Goal: Transaction & Acquisition: Purchase product/service

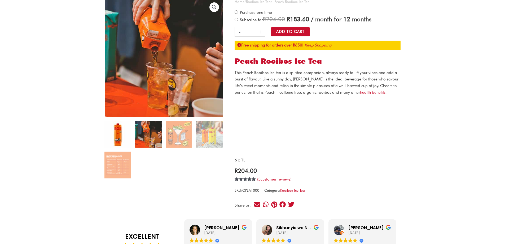
click at [111, 134] on img at bounding box center [117, 134] width 27 height 27
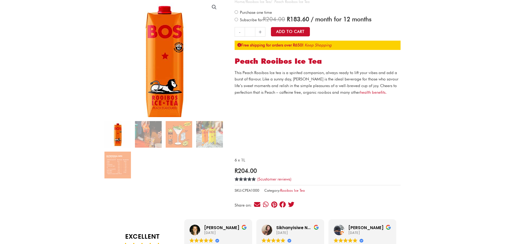
drag, startPoint x: 160, startPoint y: 42, endPoint x: 162, endPoint y: 33, distance: 8.4
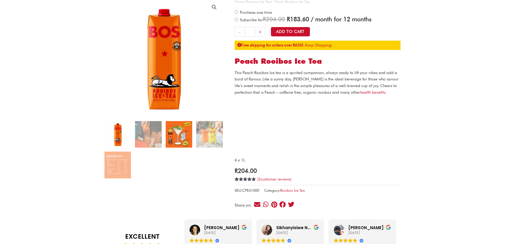
click at [189, 132] on img at bounding box center [179, 134] width 27 height 27
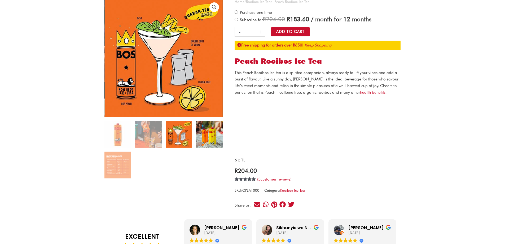
click at [210, 139] on img at bounding box center [209, 134] width 27 height 27
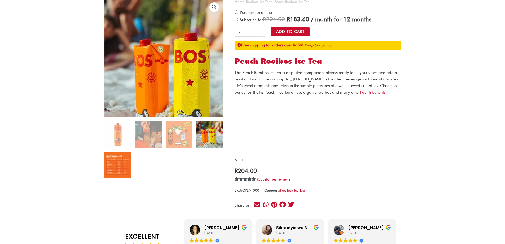
drag, startPoint x: 181, startPoint y: 66, endPoint x: 117, endPoint y: 164, distance: 117.8
click at [117, 164] on img at bounding box center [117, 164] width 27 height 27
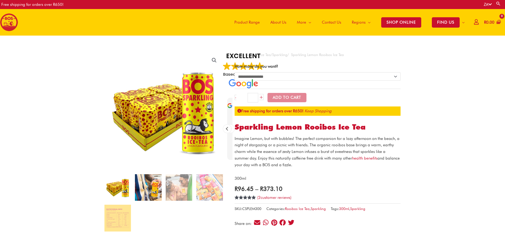
click at [144, 195] on img at bounding box center [148, 187] width 27 height 27
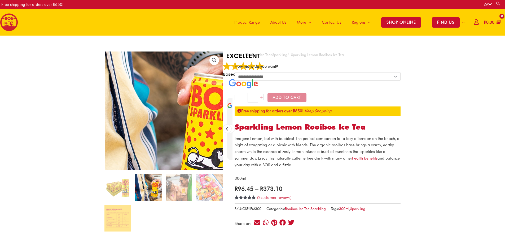
click at [173, 96] on img at bounding box center [157, 122] width 212 height 212
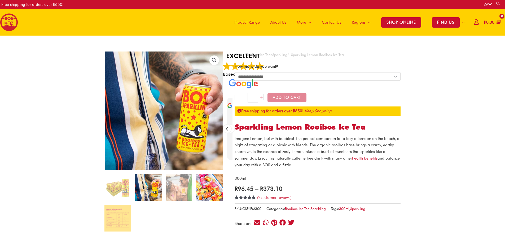
click at [212, 191] on img at bounding box center [209, 187] width 27 height 27
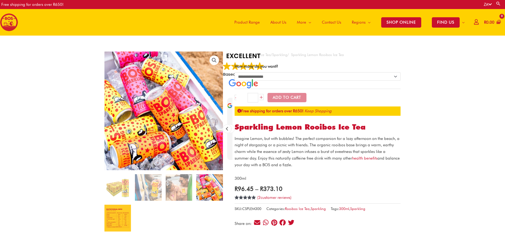
click at [112, 223] on img at bounding box center [117, 217] width 27 height 27
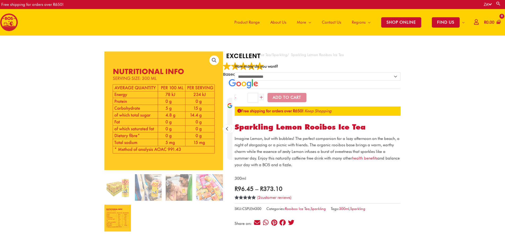
click at [301, 77] on select "**********" at bounding box center [318, 76] width 166 height 8
click at [235, 72] on select "**********" at bounding box center [318, 76] width 166 height 8
select select "******"
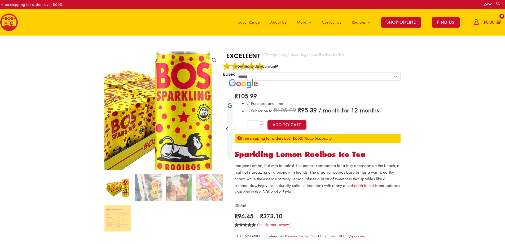
click at [216, 100] on img at bounding box center [122, 119] width 212 height 212
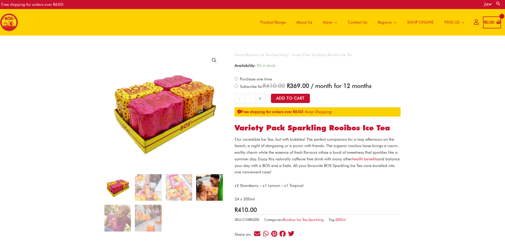
click at [205, 191] on img at bounding box center [209, 187] width 27 height 27
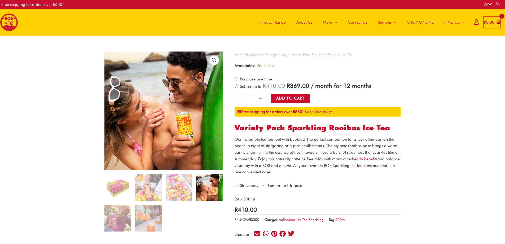
click at [178, 105] on img at bounding box center [163, 110] width 119 height 119
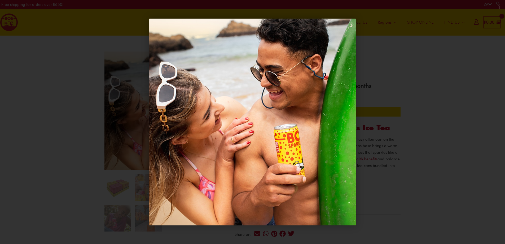
drag, startPoint x: 178, startPoint y: 105, endPoint x: 223, endPoint y: 78, distance: 52.4
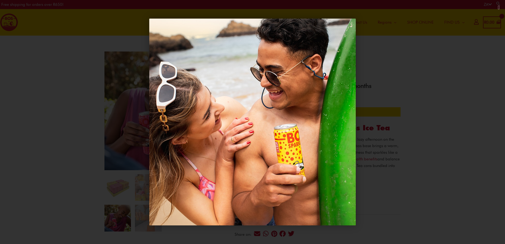
click at [399, 105] on div "1 / 1" at bounding box center [253, 122] width 468 height 207
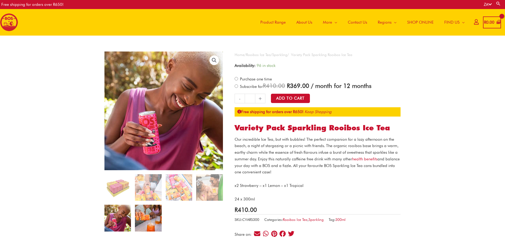
click at [143, 224] on img at bounding box center [148, 217] width 27 height 27
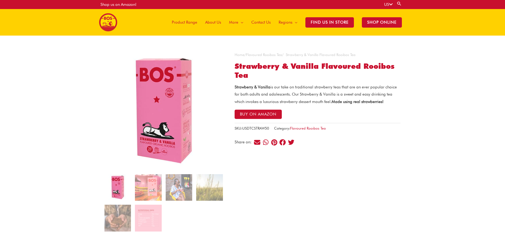
click at [180, 106] on img at bounding box center [163, 110] width 119 height 119
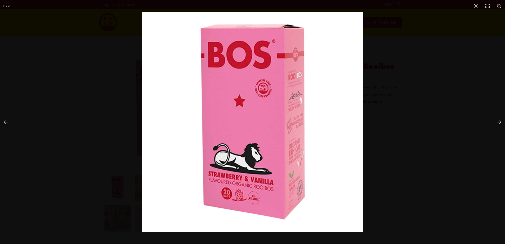
click at [263, 91] on img "Full screen image" at bounding box center [252, 122] width 220 height 220
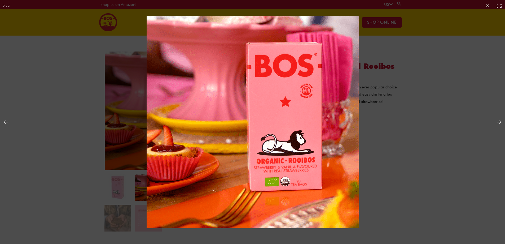
click at [275, 95] on img "Full screen image" at bounding box center [253, 122] width 212 height 212
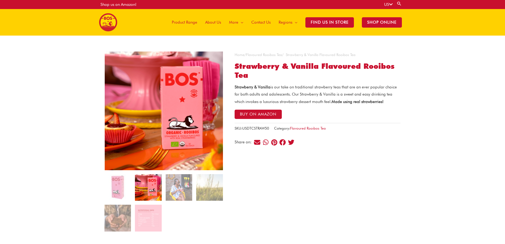
drag, startPoint x: 274, startPoint y: 95, endPoint x: 160, endPoint y: 105, distance: 115.0
drag, startPoint x: 160, startPoint y: 105, endPoint x: 156, endPoint y: 93, distance: 13.0
click at [156, 93] on img at bounding box center [164, 110] width 119 height 119
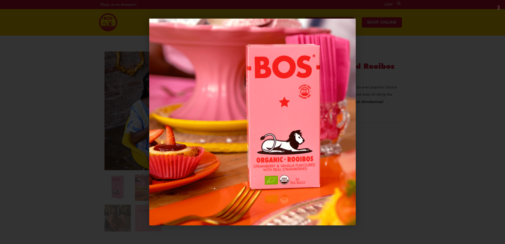
click at [417, 115] on div "1 / 1" at bounding box center [253, 122] width 468 height 207
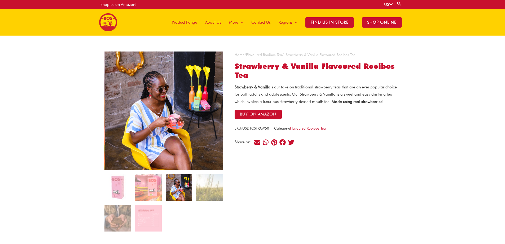
click at [186, 106] on img at bounding box center [164, 110] width 119 height 119
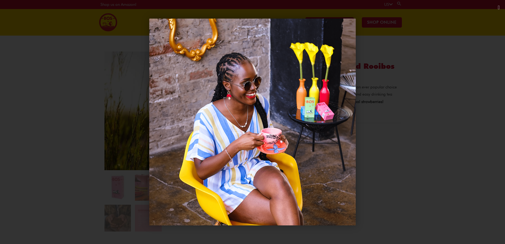
click at [119, 135] on div "1 / 1" at bounding box center [253, 122] width 468 height 207
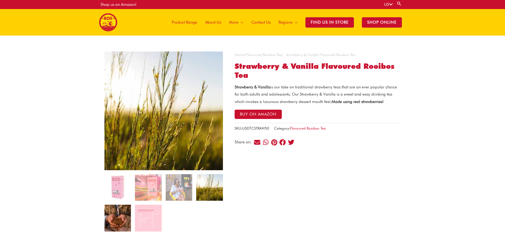
click at [118, 210] on img at bounding box center [117, 217] width 27 height 27
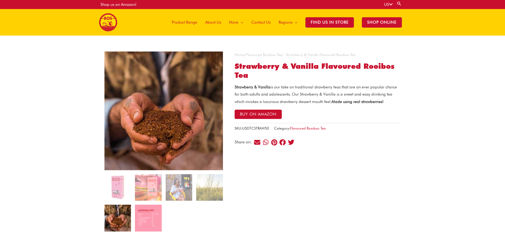
click at [152, 211] on img at bounding box center [148, 217] width 27 height 27
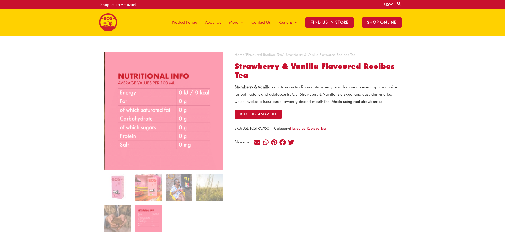
click at [174, 93] on img at bounding box center [164, 110] width 119 height 119
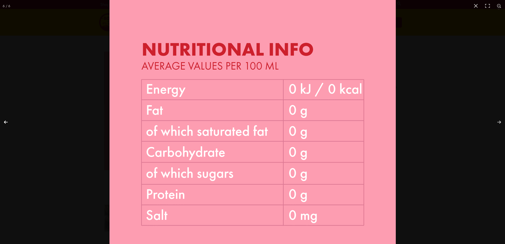
click at [4, 121] on button "Previous (arrow left)" at bounding box center [9, 122] width 19 height 27
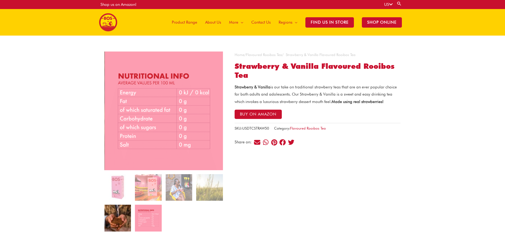
drag, startPoint x: 226, startPoint y: 112, endPoint x: 115, endPoint y: 221, distance: 155.5
click at [115, 221] on img at bounding box center [117, 217] width 27 height 27
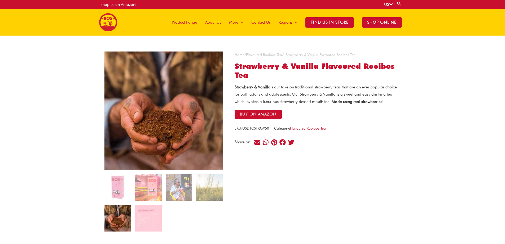
click at [180, 121] on img at bounding box center [163, 110] width 119 height 119
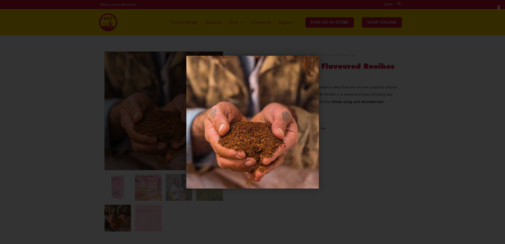
click at [157, 202] on div "1 / 1" at bounding box center [253, 122] width 468 height 207
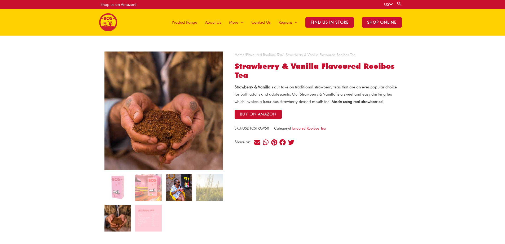
click at [177, 189] on img at bounding box center [179, 187] width 27 height 27
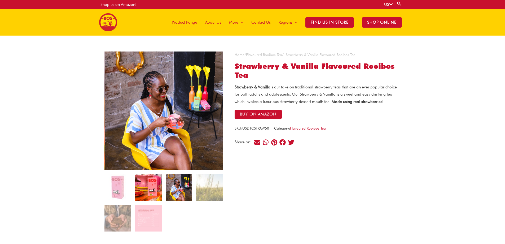
click at [151, 189] on img at bounding box center [148, 187] width 27 height 27
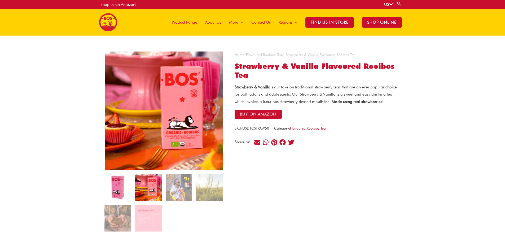
click at [121, 188] on img at bounding box center [117, 187] width 27 height 27
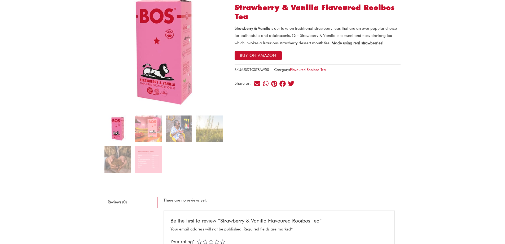
scroll to position [80, 0]
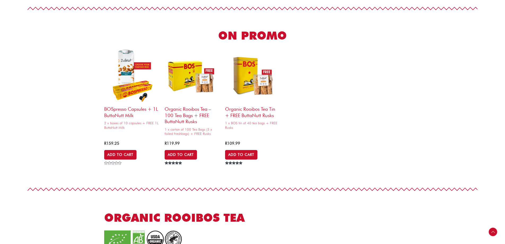
scroll to position [292, 0]
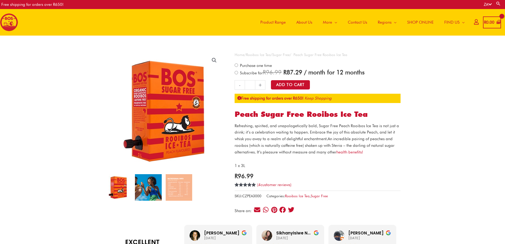
click at [142, 183] on img at bounding box center [148, 187] width 27 height 27
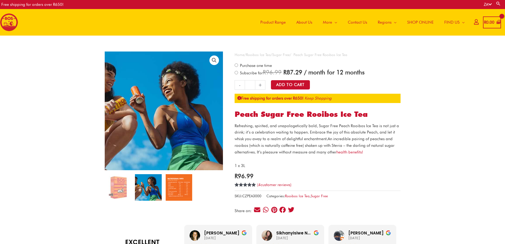
click at [183, 184] on img at bounding box center [179, 187] width 27 height 27
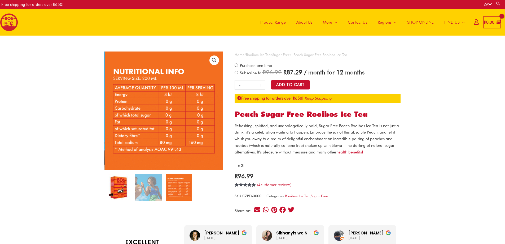
click at [126, 189] on img at bounding box center [117, 187] width 27 height 27
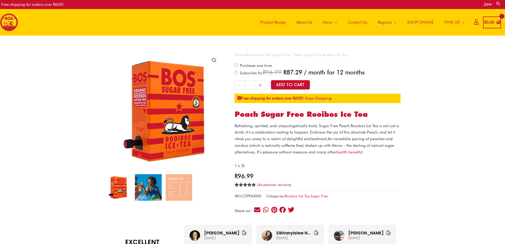
click at [154, 191] on img at bounding box center [148, 187] width 27 height 27
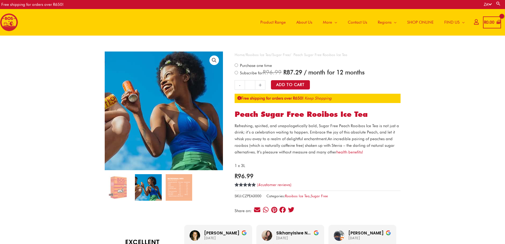
click at [171, 111] on img at bounding box center [162, 110] width 143 height 143
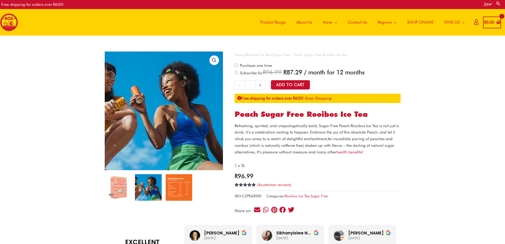
click at [178, 185] on img at bounding box center [179, 187] width 27 height 27
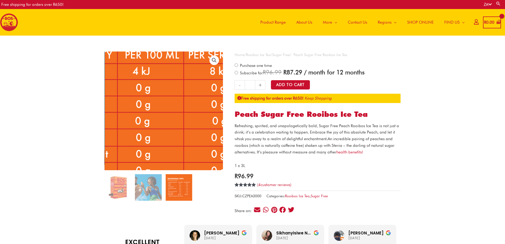
click at [187, 111] on img at bounding box center [131, 110] width 286 height 286
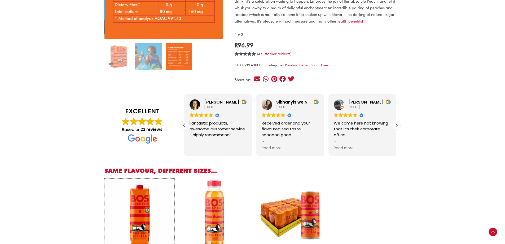
scroll to position [106, 0]
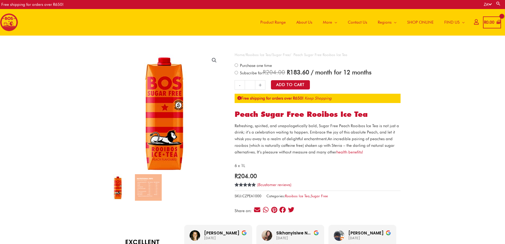
click at [163, 101] on img at bounding box center [164, 112] width 133 height 133
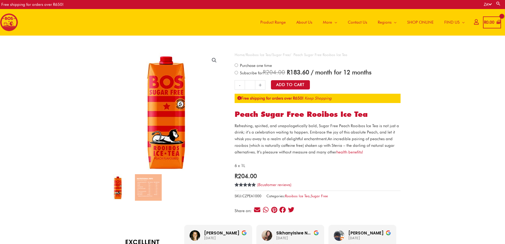
click at [147, 109] on img at bounding box center [165, 111] width 133 height 133
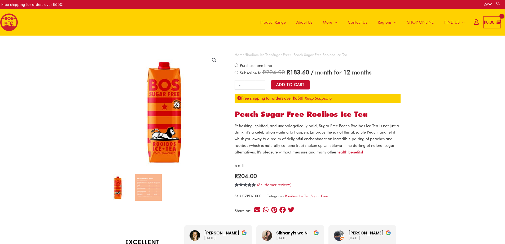
click at [215, 61] on link "🔍" at bounding box center [215, 60] width 10 height 10
drag, startPoint x: 233, startPoint y: 79, endPoint x: 142, endPoint y: 181, distance: 136.6
click at [153, 181] on img at bounding box center [148, 187] width 27 height 27
